Goal: Find contact information: Obtain details needed to contact an individual or organization

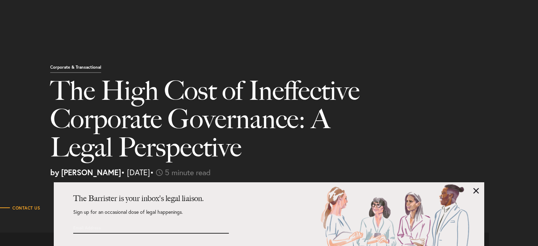
select select "IN"
select select "Austin"
select select "Business and Civil Litigation"
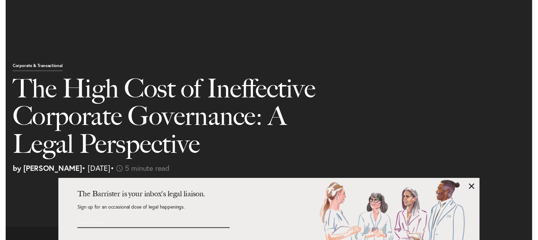
scroll to position [929, 0]
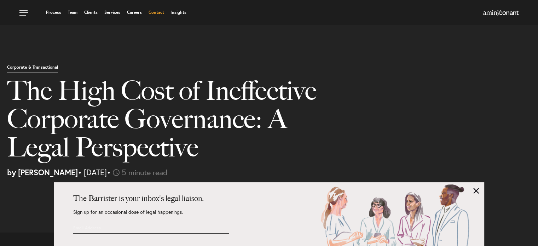
click at [156, 14] on link "Contact" at bounding box center [156, 12] width 16 height 4
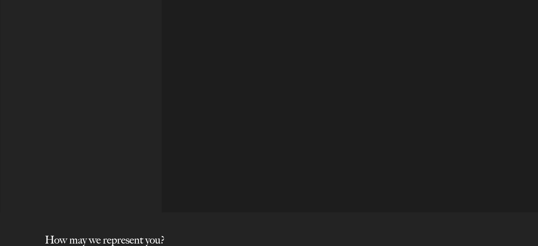
select select "Austin"
select select "Business and Civil Litigation"
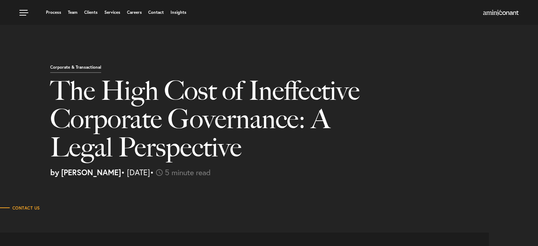
select select "IN"
select select "Austin"
select select "Business and Civil Litigation"
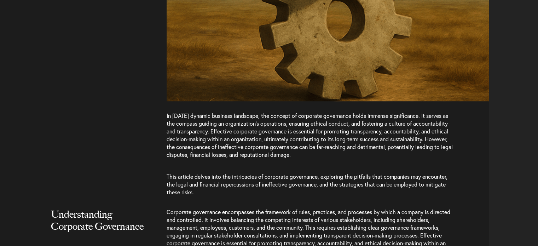
scroll to position [1127, 0]
